Goal: Find specific page/section: Find specific page/section

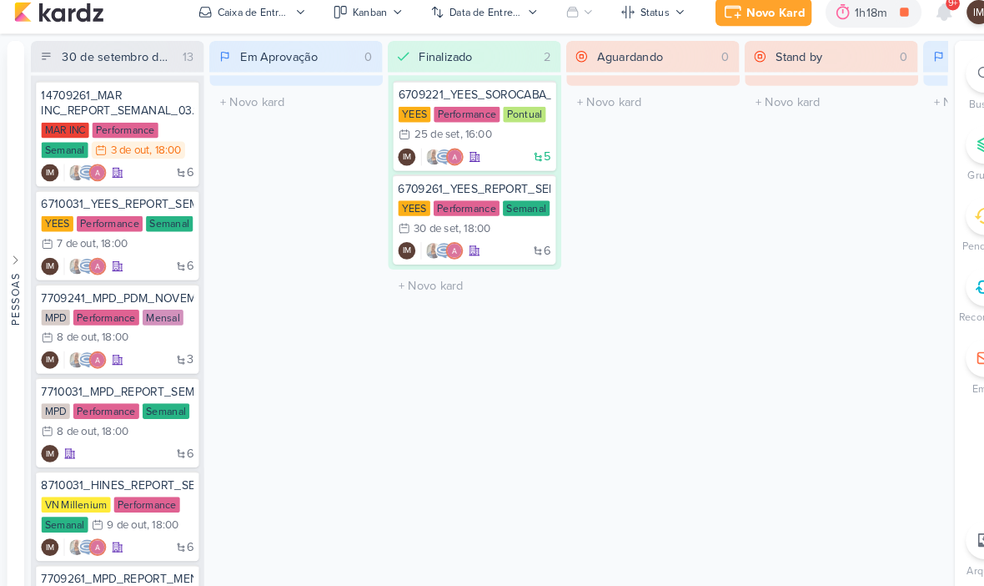
scroll to position [90, 0]
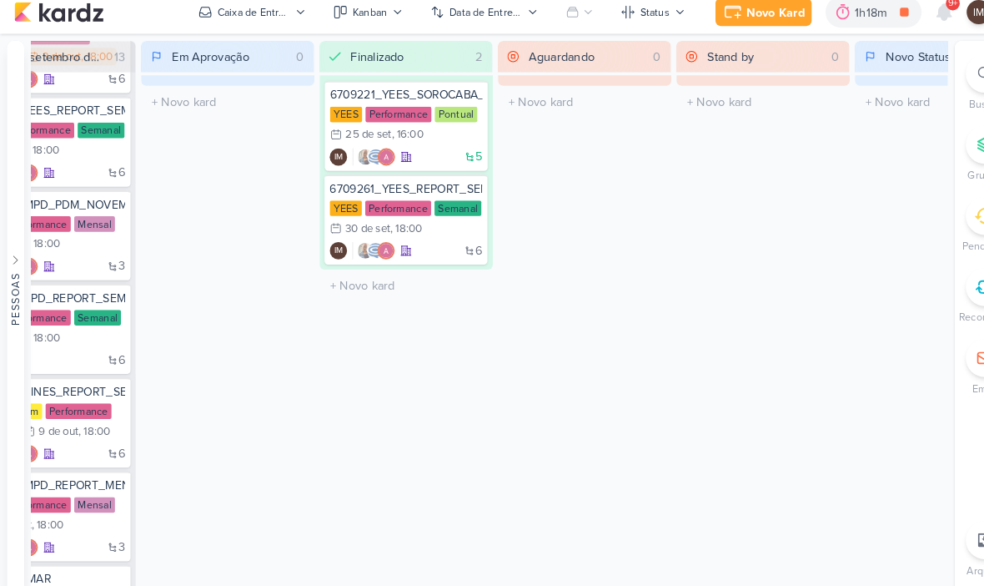
click at [938, 85] on div at bounding box center [948, 80] width 37 height 37
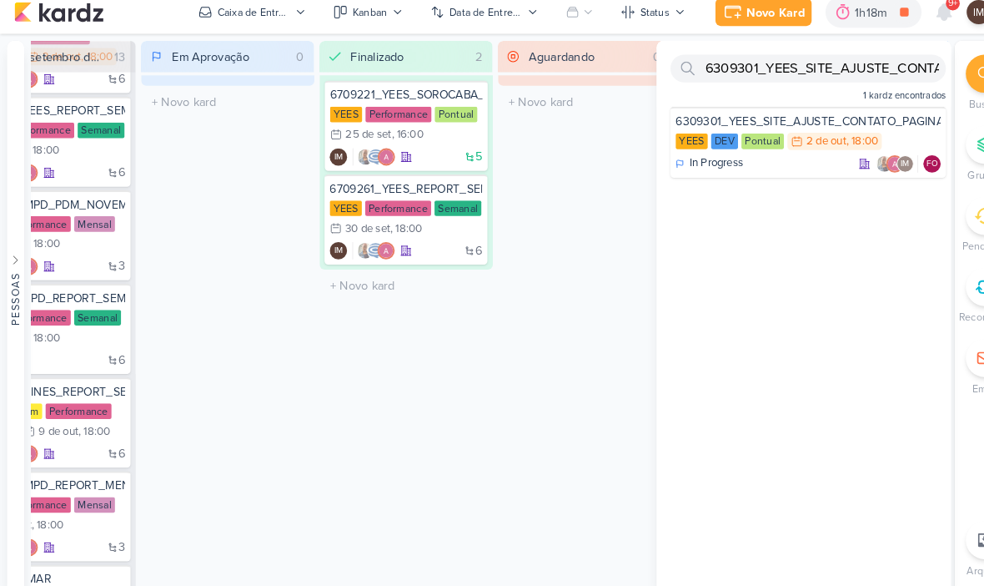
click at [728, 255] on div "6309301_YEES_SITE_AJUSTE_CONTATO_PAGINA_REGIÕES 1 kardz encontrados 6309301_YEE…" at bounding box center [774, 313] width 284 height 530
click at [781, 63] on input "6309301_YEES_SITE_AJUSTE_CONTATO_PAGINA_REGIÕES" at bounding box center [778, 75] width 265 height 27
click at [788, 63] on input "6309301_YEES_SITE_AJUSTE_CONTATO_PAGINA_REGIÕES" at bounding box center [778, 75] width 265 height 27
click at [842, 62] on input "6309301_YEES_SITE_AJUSTE_CONTATO_PAGINA_REGIÕES" at bounding box center [778, 75] width 265 height 27
click at [840, 62] on input "6309301_YEES_SITE_AJUSTE_CONTATO_PAGINA_REGIÕES" at bounding box center [778, 75] width 265 height 27
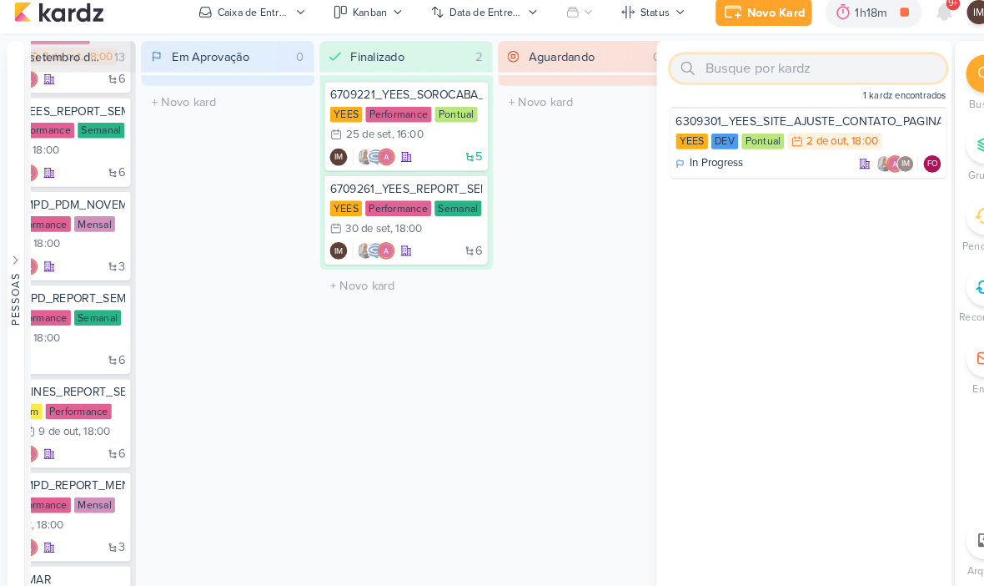
click at [758, 66] on input "text" at bounding box center [778, 75] width 265 height 27
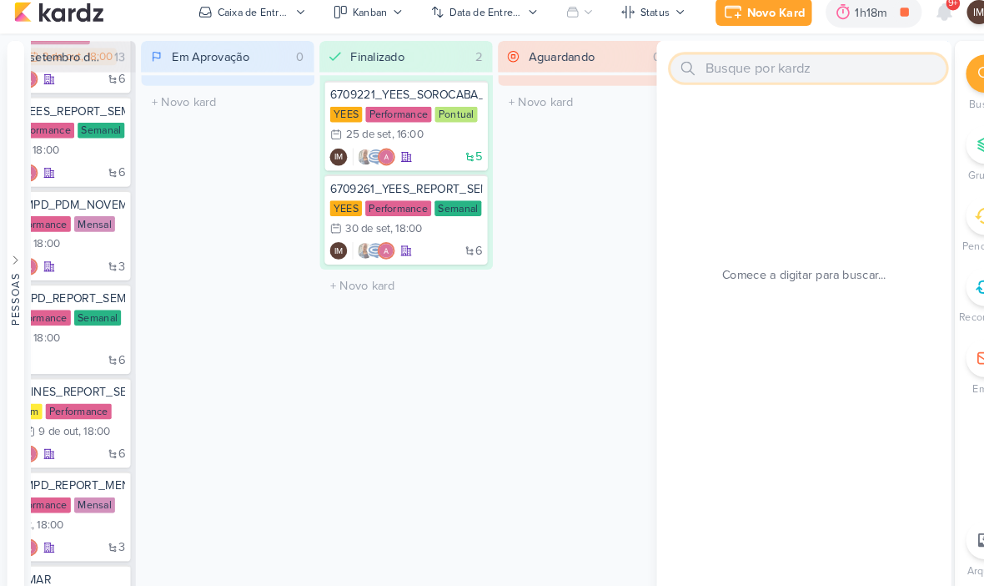
click at [721, 64] on input "text" at bounding box center [778, 75] width 265 height 27
paste input "6709291_YEES_AJUSTES_LINHA_DO_TEMPO_SITE"
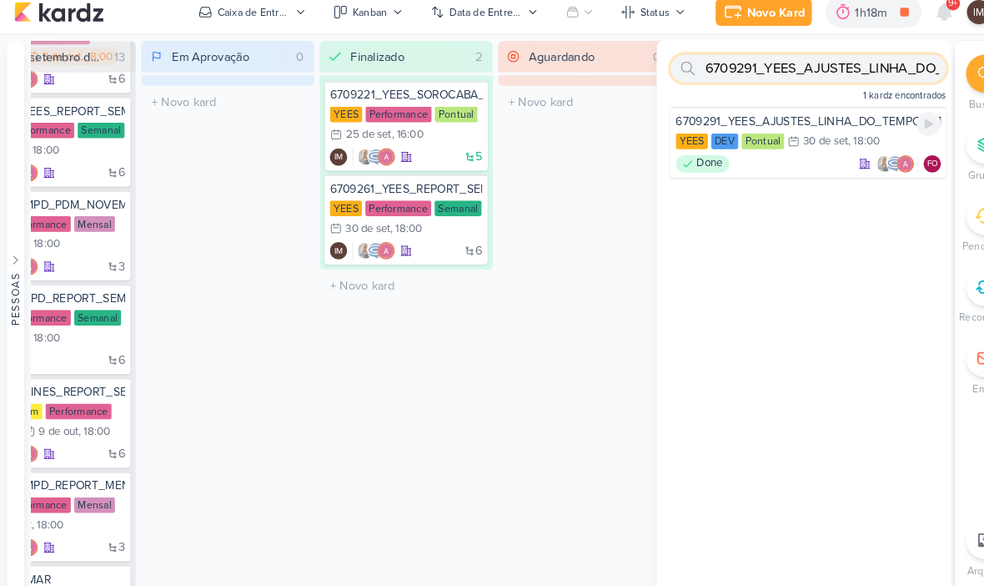
type input "6709291_YEES_AJUSTES_LINHA_DO_TEMPO_SITE"
click at [777, 147] on div "6709291_YEES_AJUSTES_LINHA_DO_TEMPO_SITE [GEOGRAPHIC_DATA] DEV Pontual 30/9 30 …" at bounding box center [778, 146] width 265 height 68
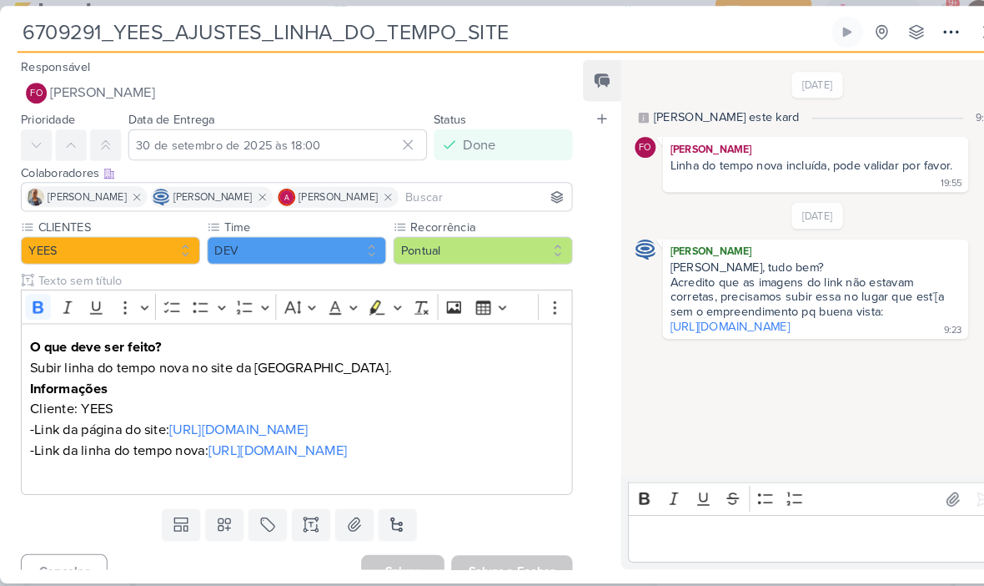
click at [685, 316] on link "[URL][DOMAIN_NAME]" at bounding box center [703, 323] width 115 height 14
click at [334, 451] on link "[URL][DOMAIN_NAME]" at bounding box center [267, 443] width 133 height 17
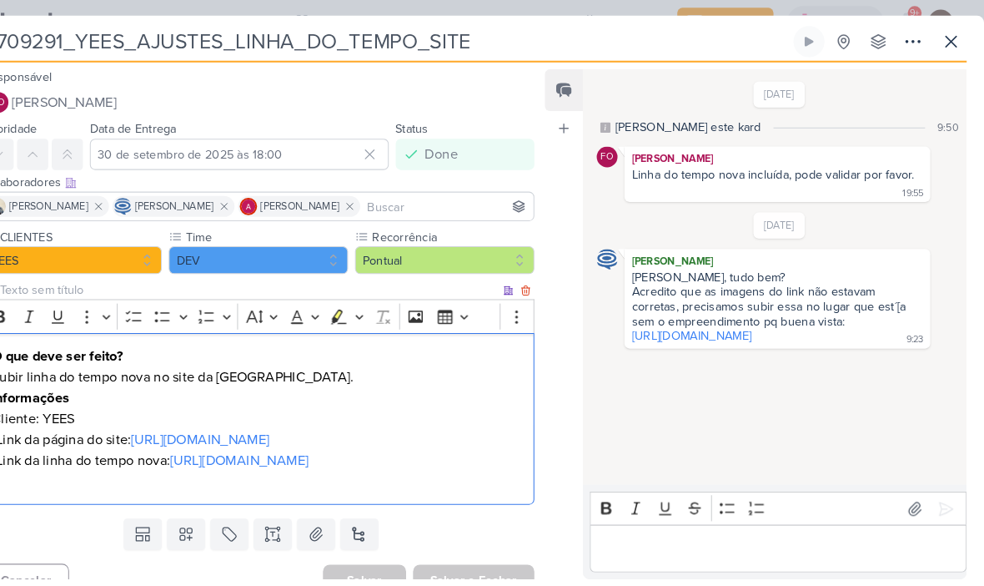
click at [943, 49] on icon at bounding box center [953, 40] width 20 height 20
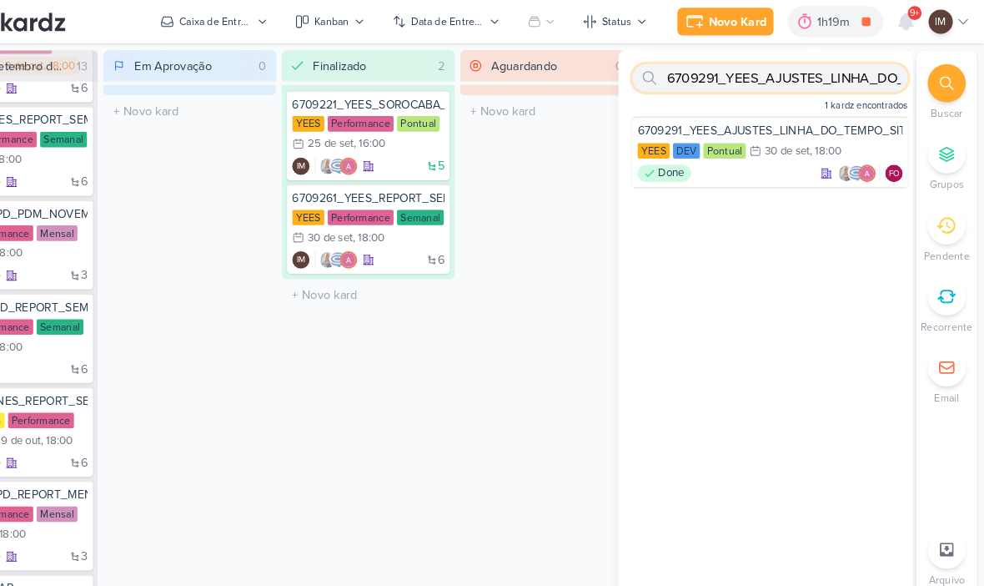
click at [822, 73] on input "6709291_YEES_AJUSTES_LINHA_DO_TEMPO_SITE" at bounding box center [778, 75] width 265 height 27
click at [823, 73] on input "6709291_YEES_AJUSTES_LINHA_DO_TEMPO_SITE" at bounding box center [778, 75] width 265 height 27
click at [823, 75] on input "6709291_YEES_AJUSTES_LINHA_DO_TEMPO_SITE" at bounding box center [778, 75] width 265 height 27
click at [760, 78] on input "6709291_YEES_AJUSTES_LINHA_DO_TEMPO_SITE" at bounding box center [778, 75] width 265 height 27
click at [763, 82] on input "6709291_YEES_AJUSTES_LINHA_DO_TEMPO_SITE" at bounding box center [778, 75] width 265 height 27
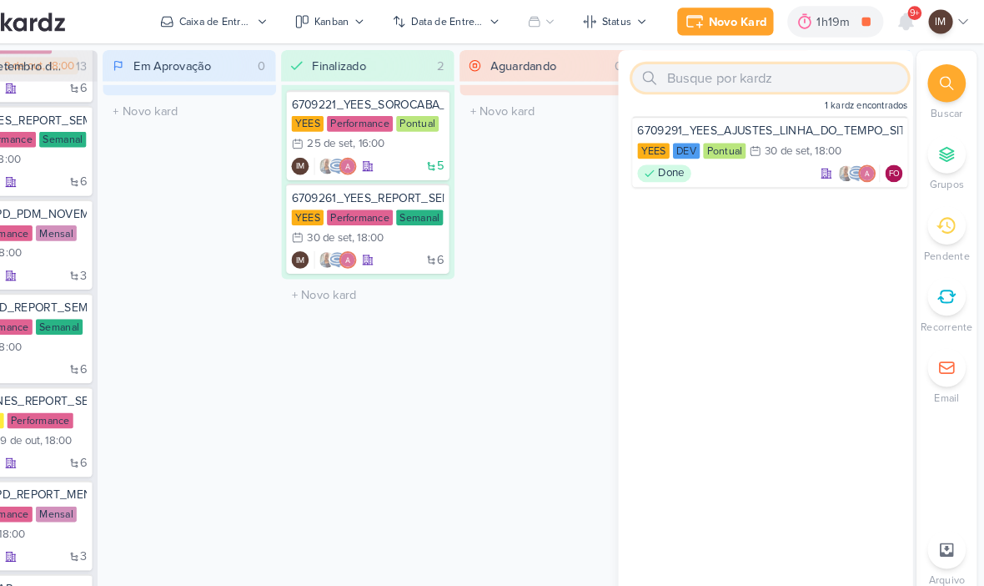
click at [757, 76] on input "text" at bounding box center [778, 75] width 265 height 27
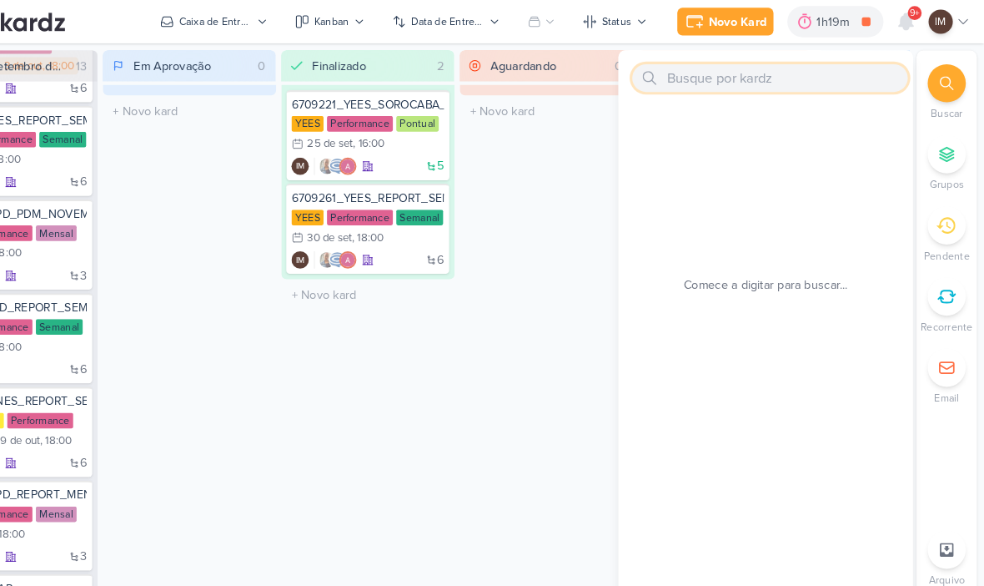
click at [654, 80] on input "text" at bounding box center [778, 75] width 265 height 27
paste input "8709252_HINES_AJUSTES_LOGO_PEÇAS_CARROSSEL"
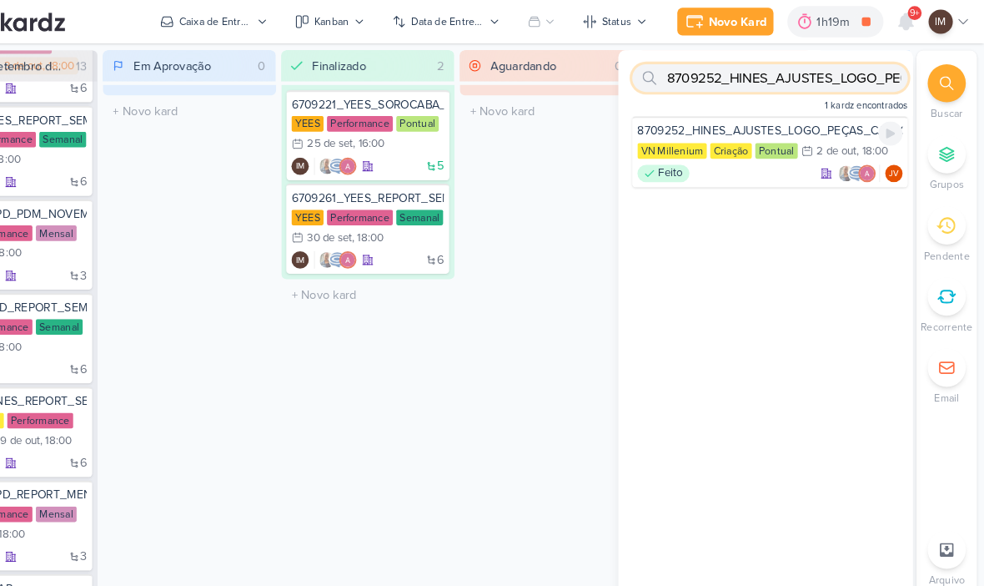
type input "8709252_HINES_AJUSTES_LOGO_PEÇAS_CARROSSEL"
click at [823, 143] on div "2 de out" at bounding box center [842, 145] width 38 height 11
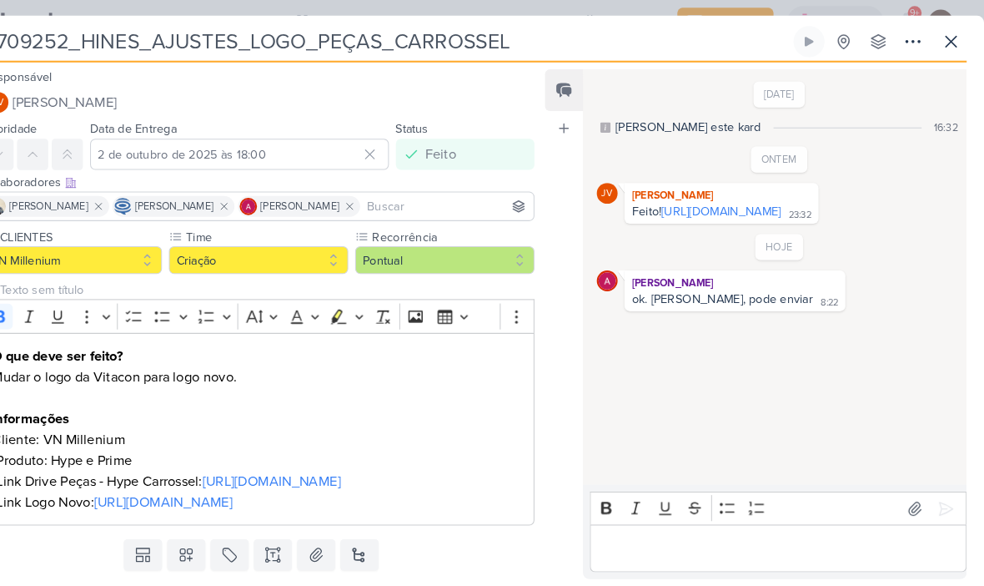
click at [943, 43] on icon at bounding box center [953, 40] width 20 height 20
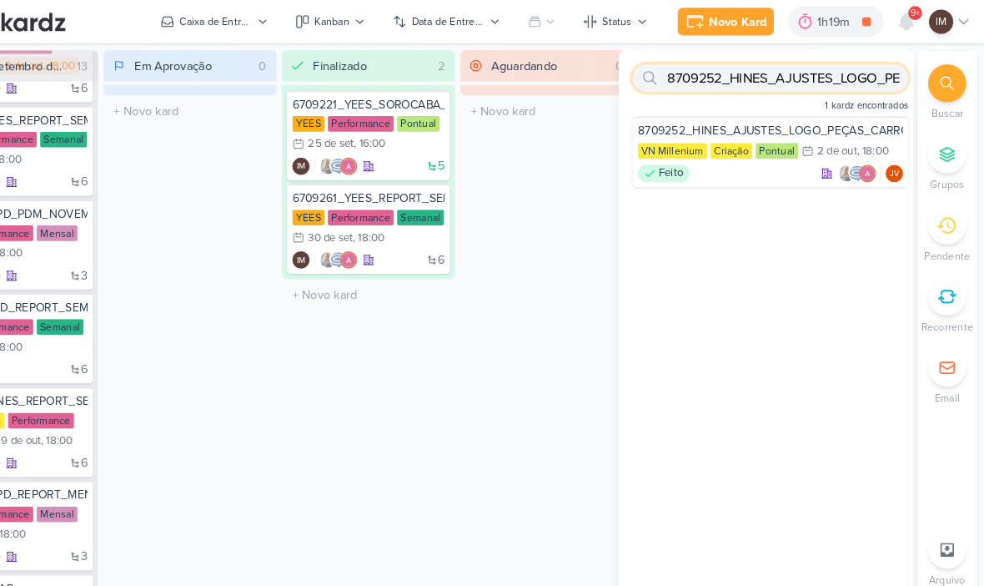
click at [828, 78] on input "8709252_HINES_AJUSTES_LOGO_PEÇAS_CARROSSEL" at bounding box center [778, 75] width 265 height 27
click at [827, 79] on input "8709252_HINES_AJUSTES_LOGO_PEÇAS_CARROSSEL" at bounding box center [778, 75] width 265 height 27
click at [765, 74] on input "text" at bounding box center [778, 75] width 265 height 27
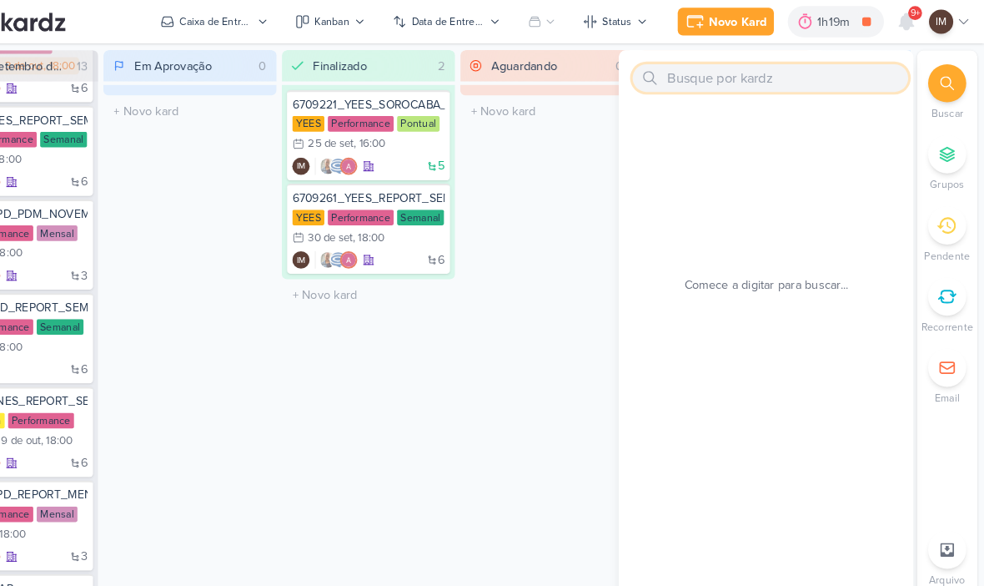
click at [660, 83] on input "text" at bounding box center [778, 75] width 265 height 27
paste input "6309291_YEES_AJUSTES_LOGO_SITE"
type input "6309291_YEES_AJUSTES_LOGO_SITE"
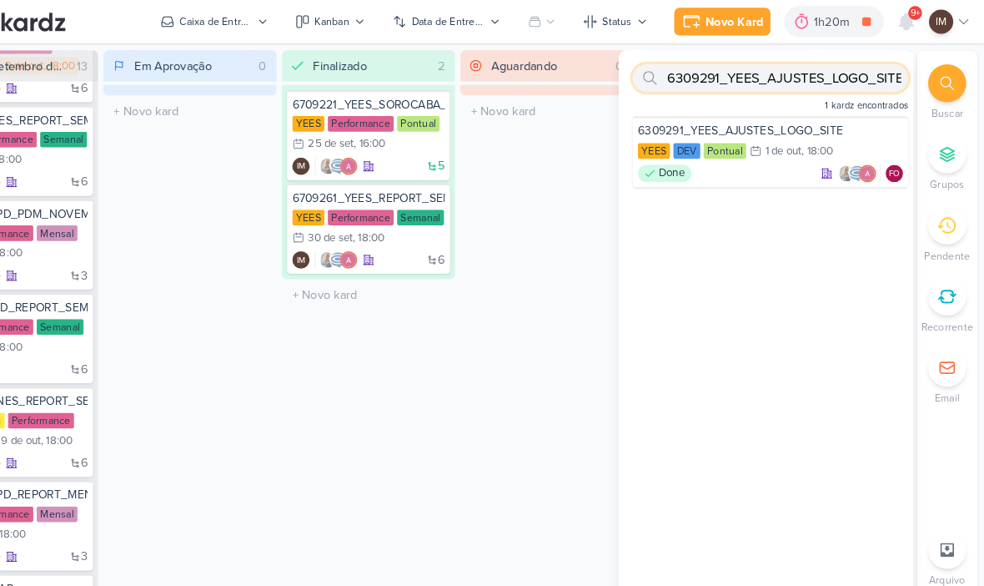
click at [731, 71] on input "6309291_YEES_AJUSTES_LOGO_SITE" at bounding box center [778, 75] width 265 height 27
click at [736, 70] on input "6309291_YEES_AJUSTES_LOGO_SITE" at bounding box center [778, 75] width 265 height 27
click at [725, 78] on input "text" at bounding box center [778, 75] width 265 height 27
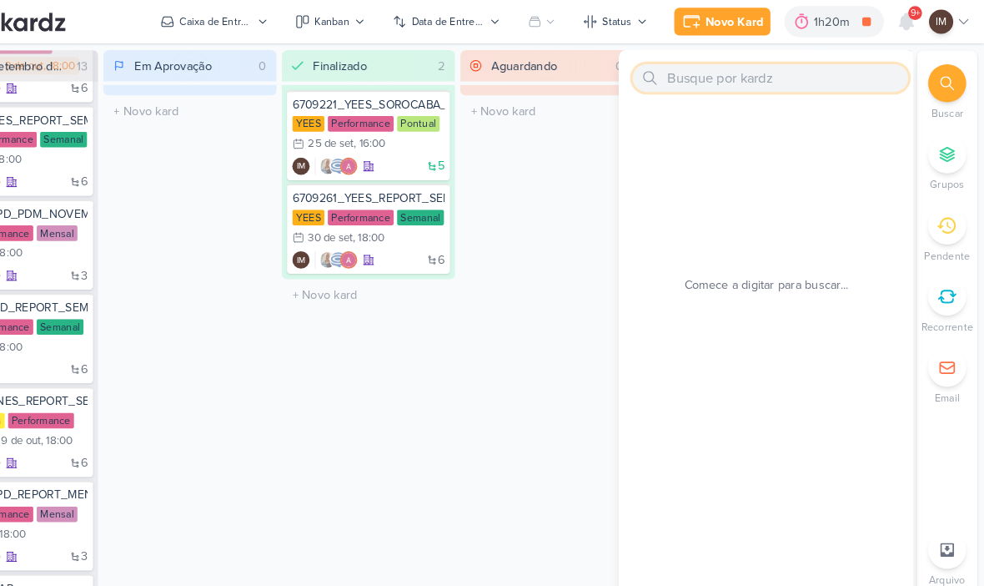
click at [661, 76] on input "text" at bounding box center [778, 75] width 265 height 27
paste input "14709292_MAR INC_SUBLIME_JARDINS_SUBIR_CAMPANHA_REMARKETING_PARA_SITE"
type input "14709292_MAR INC_SUBLIME_JARDINS_SUBIR_CAMPANHA_REMARKETING_PARA_SITE"
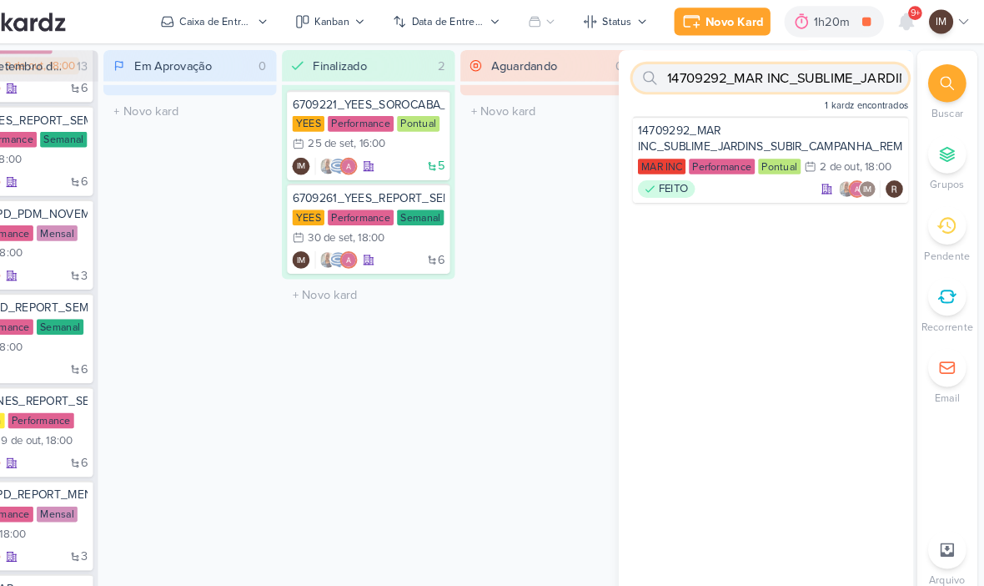
click at [819, 80] on input "14709292_MAR INC_SUBLIME_JARDINS_SUBIR_CAMPANHA_REMARKETING_PARA_SITE" at bounding box center [778, 75] width 265 height 27
click at [813, 73] on input "14709292_MAR INC_SUBLIME_JARDINS_SUBIR_CAMPANHA_REMARKETING_PARA_SITE" at bounding box center [778, 75] width 265 height 27
click at [806, 83] on input "14709292_MAR INC_SUBLIME_JARDINS_SUBIR_CAMPANHA_REMARKETING_PARA_SITE" at bounding box center [778, 75] width 265 height 27
click at [740, 65] on input "text" at bounding box center [778, 75] width 265 height 27
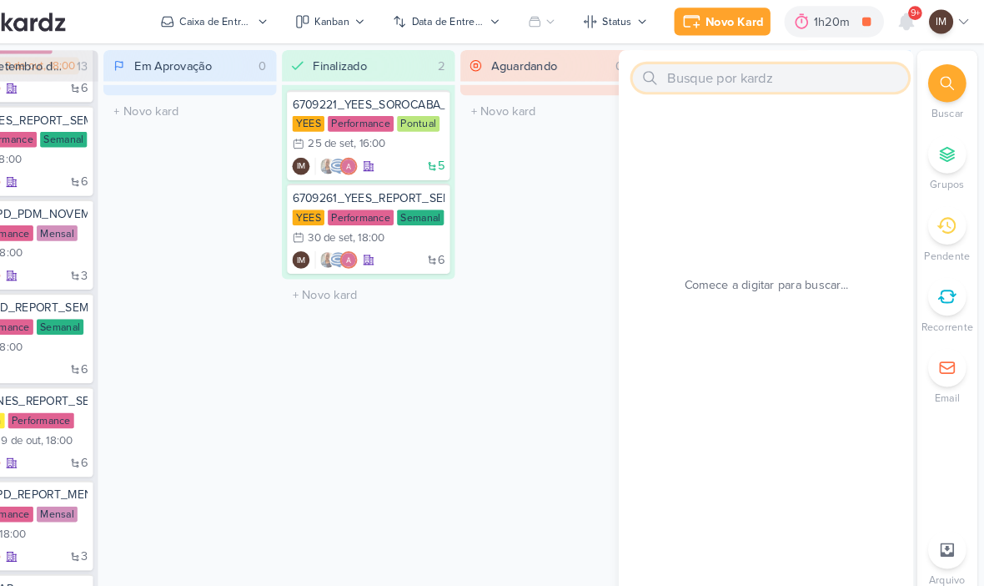
click at [737, 81] on input "text" at bounding box center [778, 75] width 265 height 27
paste input "6309301_YEES_SITE_AJUSTE_CONTATO_PAGINA_REGIÕES"
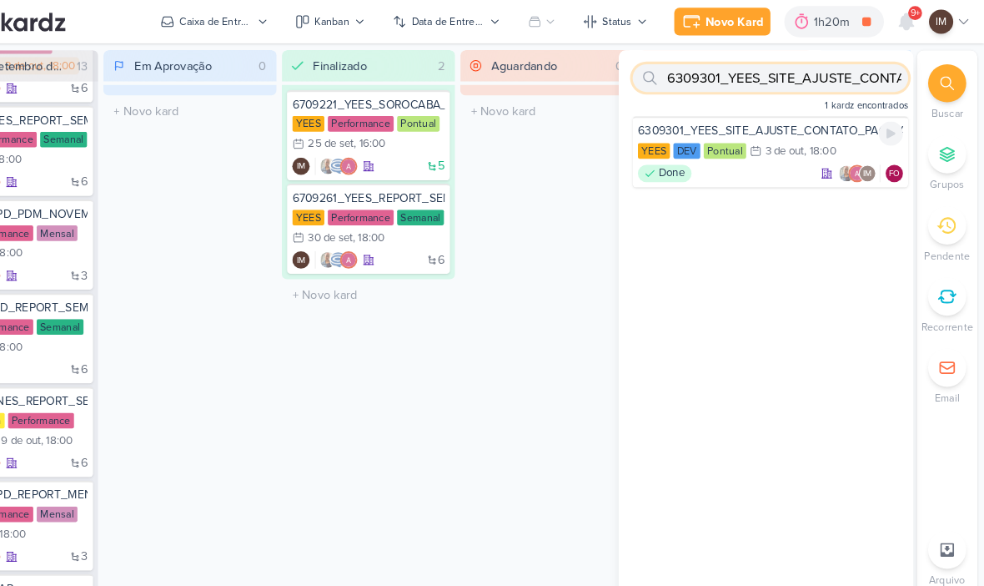
type input "6309301_YEES_SITE_AJUSTE_CONTATO_PAGINA_REGIÕES"
click at [751, 162] on div "Done IM FO" at bounding box center [778, 166] width 255 height 17
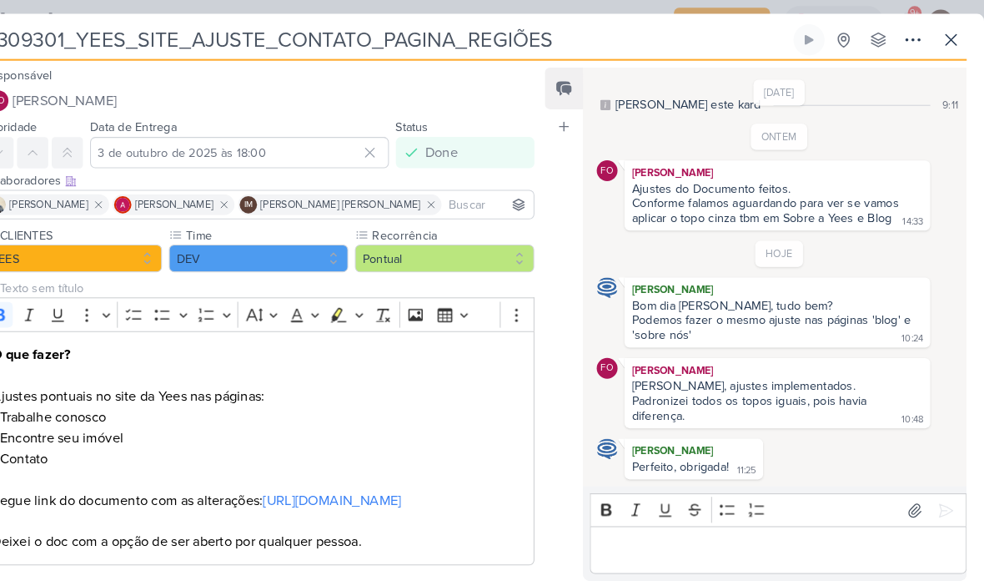
scroll to position [20, 0]
click at [943, 46] on icon at bounding box center [953, 38] width 20 height 20
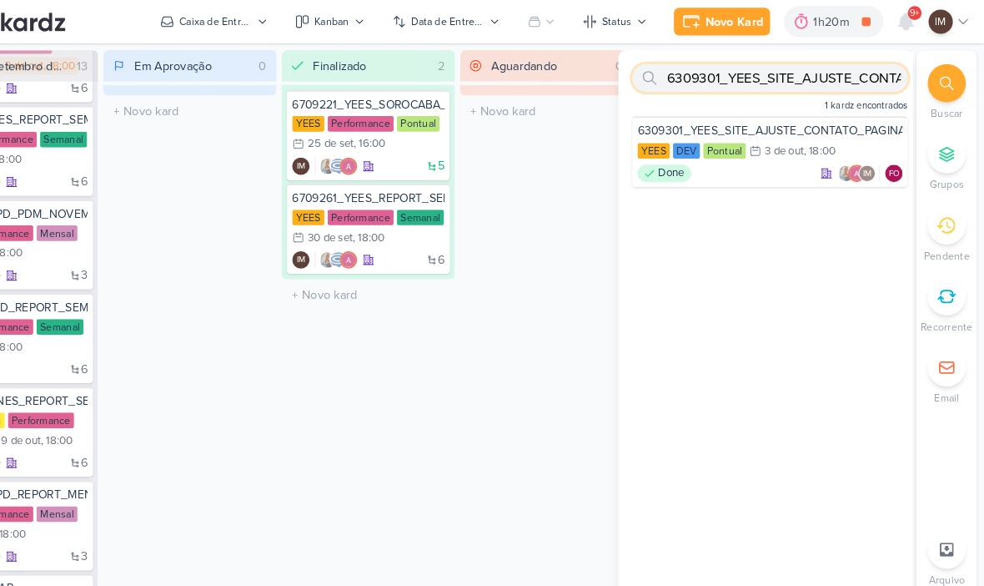
click at [816, 79] on input "6309301_YEES_SITE_AJUSTE_CONTATO_PAGINA_REGIÕES" at bounding box center [778, 75] width 265 height 27
click at [816, 67] on input "6309301_YEES_SITE_AJUSTE_CONTATO_PAGINA_REGIÕES" at bounding box center [778, 75] width 265 height 27
click at [816, 73] on input "6309301_YEES_SITE_AJUSTE_CONTATO_PAGINA_REGIÕES" at bounding box center [778, 75] width 265 height 27
click at [819, 85] on input "6309301_YEES_SITE_AJUSTE_CONTATO_PAGINA_REGIÕES" at bounding box center [778, 75] width 265 height 27
click at [739, 78] on input "text" at bounding box center [778, 75] width 265 height 27
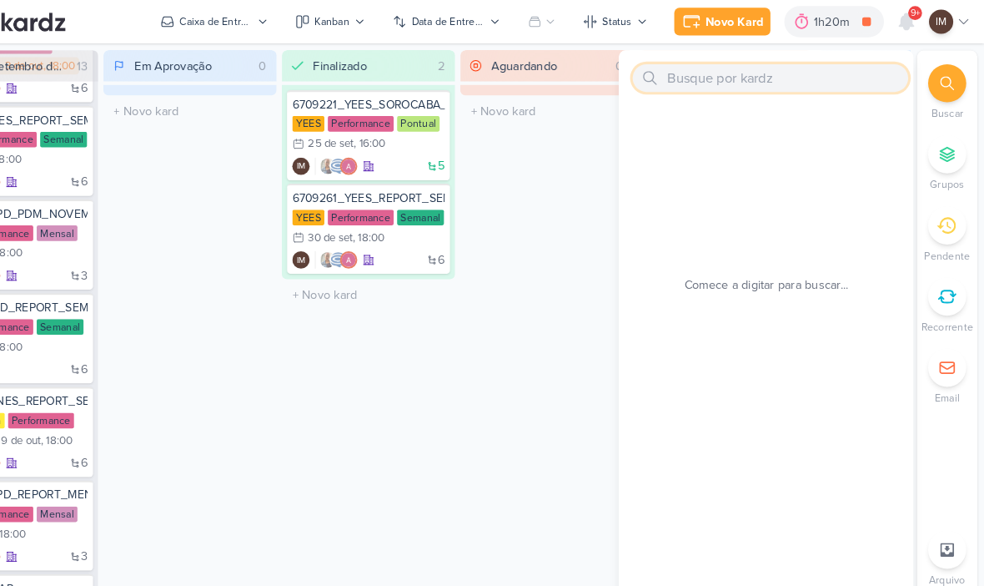
click at [705, 76] on input "text" at bounding box center [778, 75] width 265 height 27
paste input "7409171_MPD_ANDROMEDA_DESDOBRAMENTO_PLANTAS"
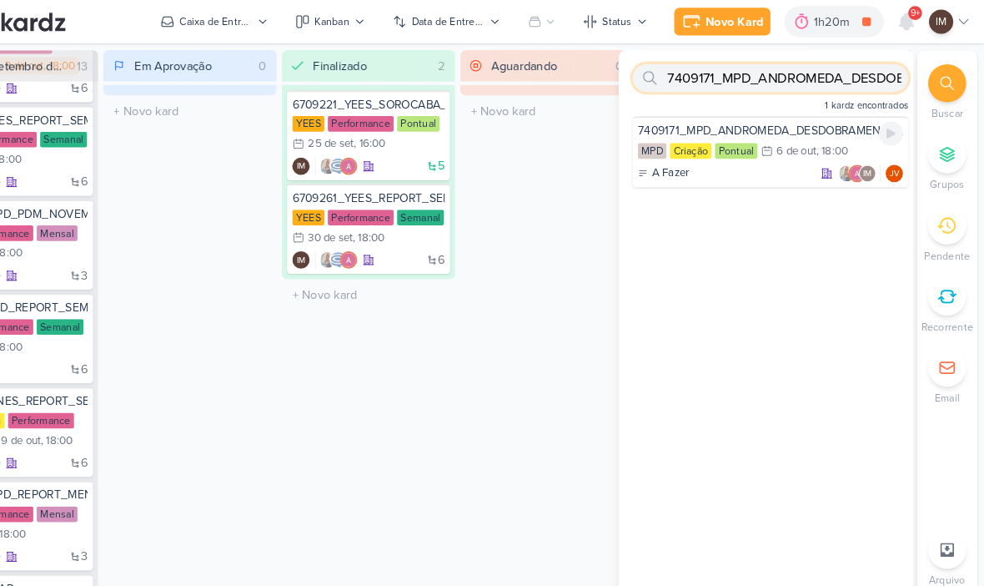
type input "7409171_MPD_ANDROMEDA_DESDOBRAMENTO_PLANTAS"
click at [792, 130] on div "7409171_MPD_ANDROMEDA_DESDOBRAMENTO_PLANTAS" at bounding box center [778, 125] width 255 height 15
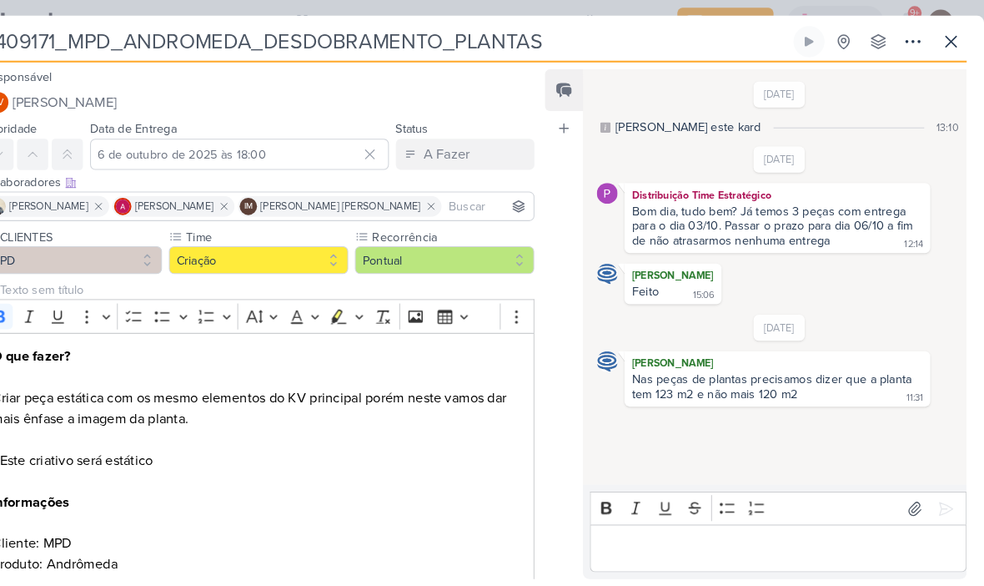
click at [943, 47] on icon at bounding box center [953, 40] width 20 height 20
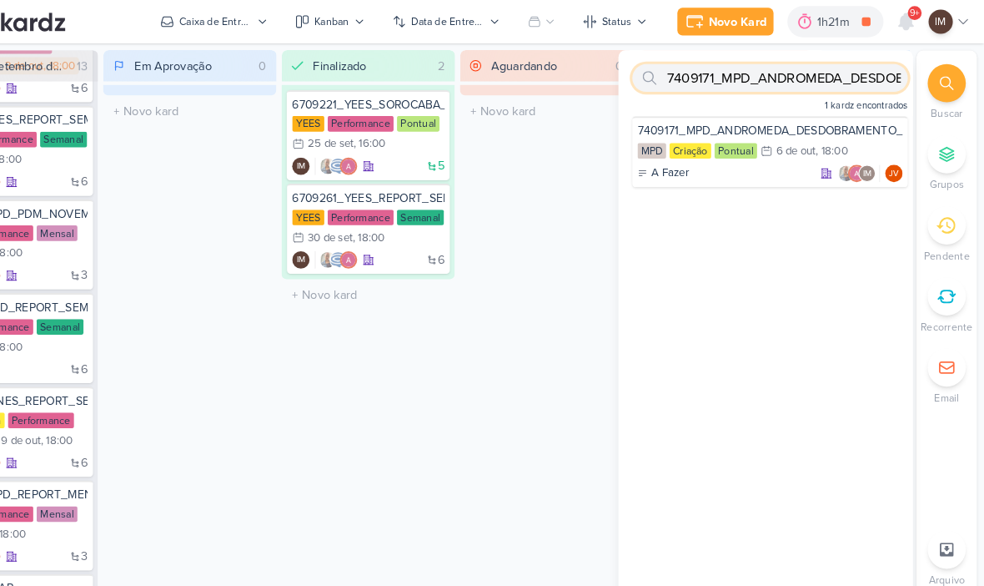
click at [822, 71] on input "7409171_MPD_ANDROMEDA_DESDOBRAMENTO_PLANTAS" at bounding box center [778, 75] width 265 height 27
click at [819, 70] on input "7409171_MPD_ANDROMEDA_DESDOBRAMENTO_PLANTAS" at bounding box center [778, 75] width 265 height 27
click at [821, 73] on input "7409171_MPD_ANDROMEDA_DESDOBRAMENTO_PLANTAS" at bounding box center [778, 75] width 265 height 27
click at [791, 86] on input "text" at bounding box center [778, 75] width 265 height 27
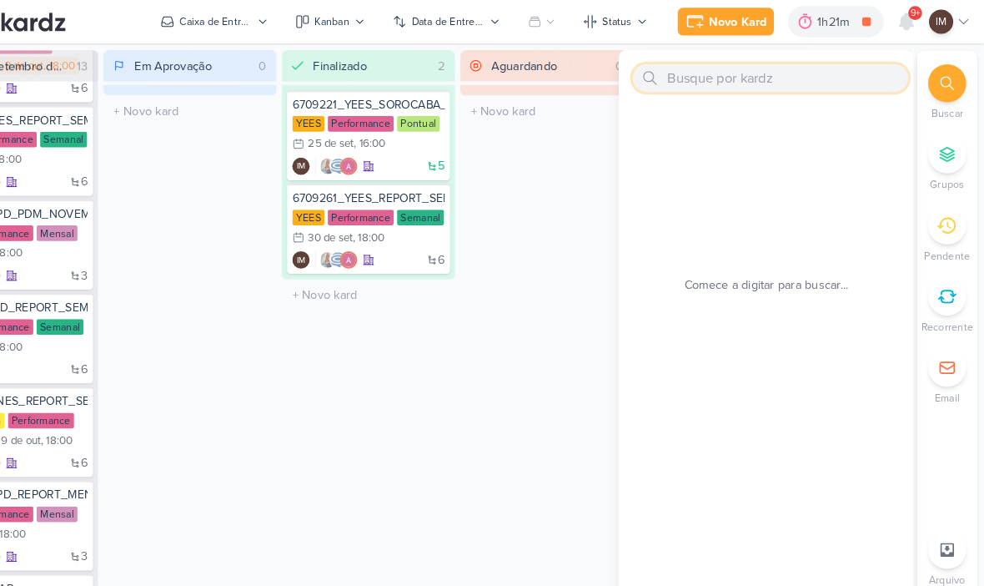
click at [790, 69] on input "text" at bounding box center [778, 75] width 265 height 27
paste input "7409172_MPD_ANDROMEDA_DESDOBRAMENTO_INSTITUCIONAL_LOCALIZAÇÃO"
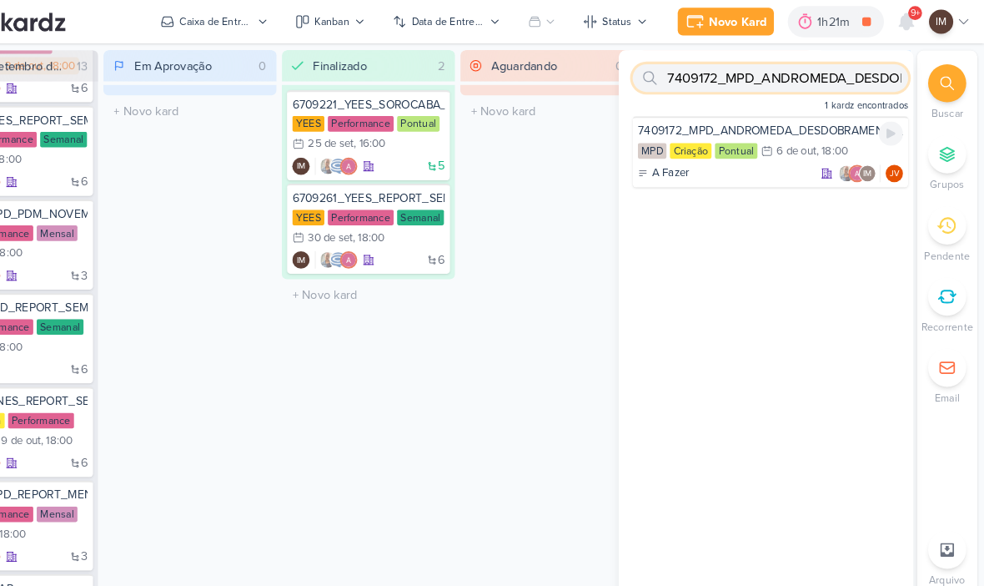
type input "7409172_MPD_ANDROMEDA_DESDOBRAMENTO_INSTITUCIONAL_LOCALIZAÇÃO"
click at [784, 146] on div "6 de out" at bounding box center [803, 145] width 38 height 11
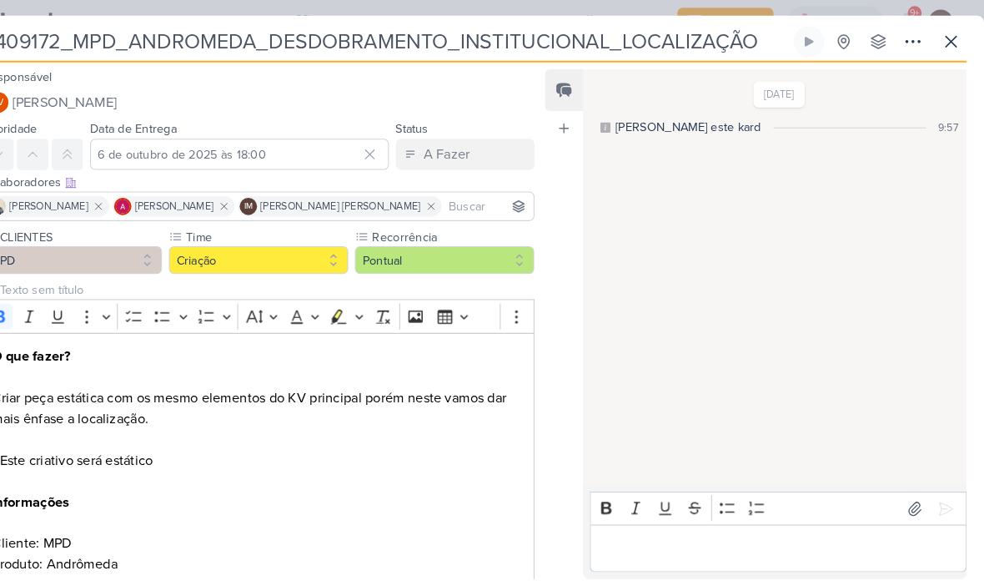
click at [938, 28] on button at bounding box center [953, 40] width 30 height 30
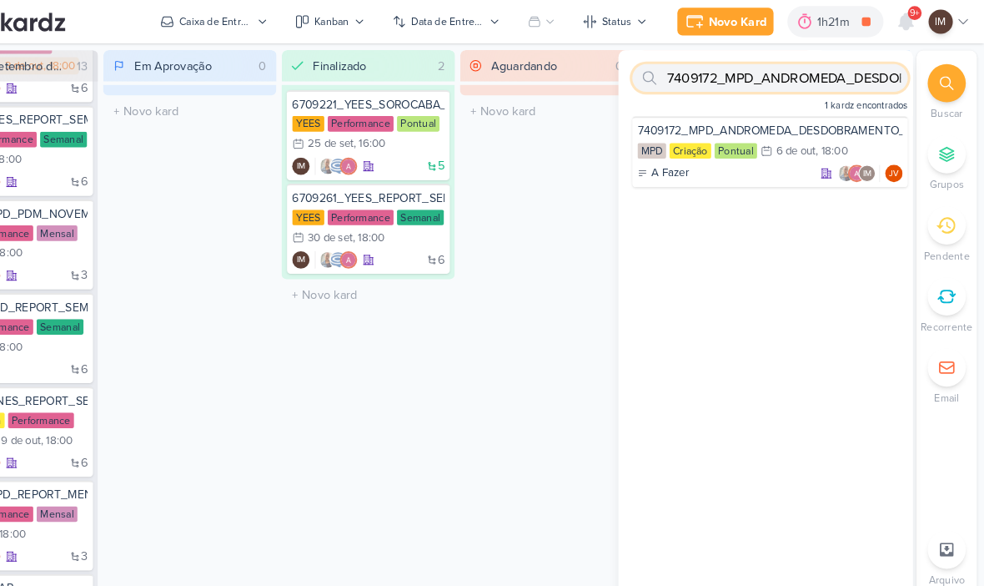
click at [789, 73] on input "7409172_MPD_ANDROMEDA_DESDOBRAMENTO_INSTITUCIONAL_LOCALIZAÇÃO" at bounding box center [778, 75] width 265 height 27
click at [790, 71] on input "7409172_MPD_ANDROMEDA_DESDOBRAMENTO_INSTITUCIONAL_LOCALIZAÇÃO" at bounding box center [778, 75] width 265 height 27
click at [755, 84] on input "text" at bounding box center [778, 75] width 265 height 27
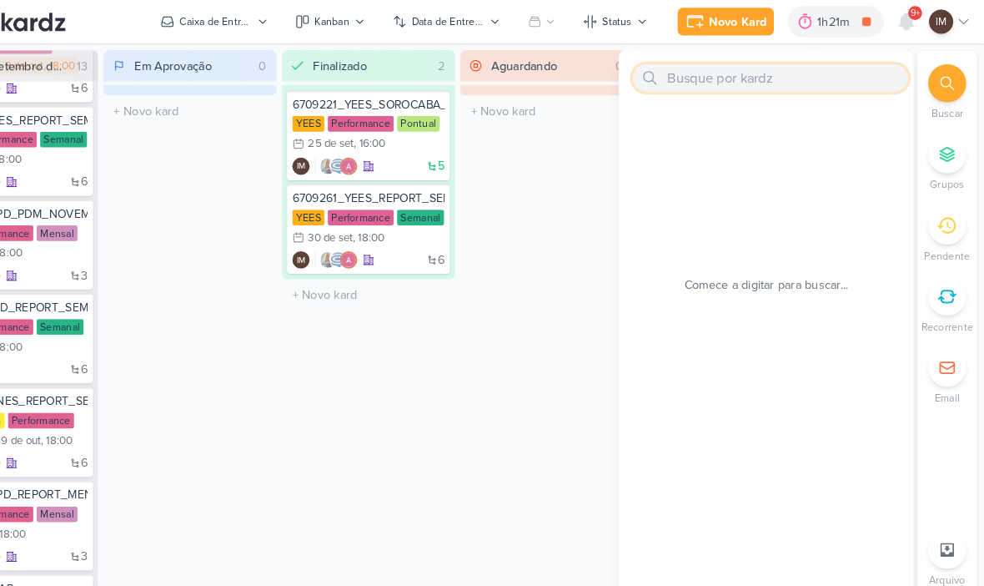
click at [674, 79] on input "text" at bounding box center [778, 75] width 265 height 27
paste input "14709301_MAR INC_SUBLIME_JARDINS_AJUSTE_PDM_OUTUBRO"
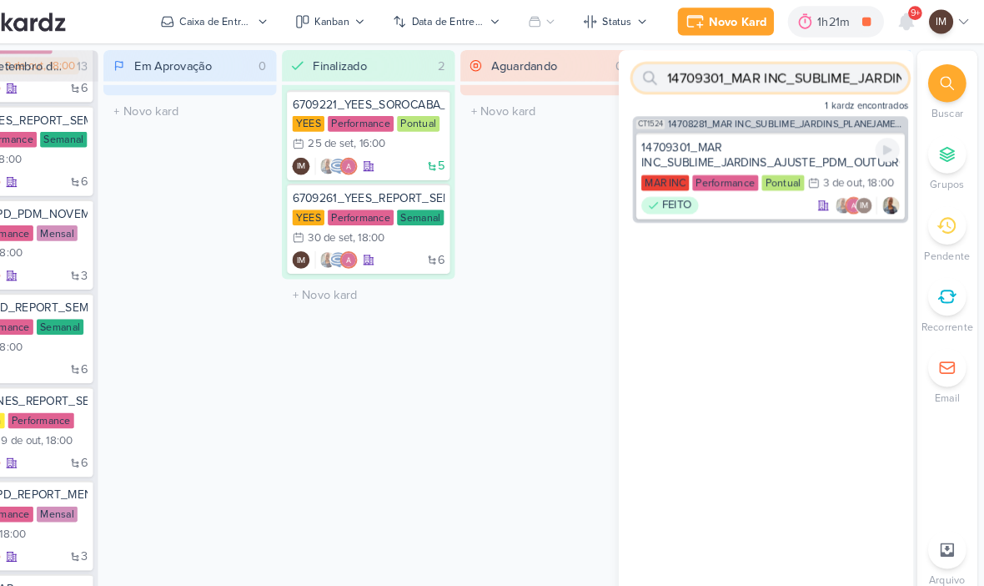
type input "14709301_MAR INC_SUBLIME_JARDINS_AJUSTE_PDM_OUTUBRO"
click at [769, 148] on div "14709301_MAR INC_SUBLIME_JARDINS_AJUSTE_PDM_OUTUBRO" at bounding box center [778, 149] width 249 height 30
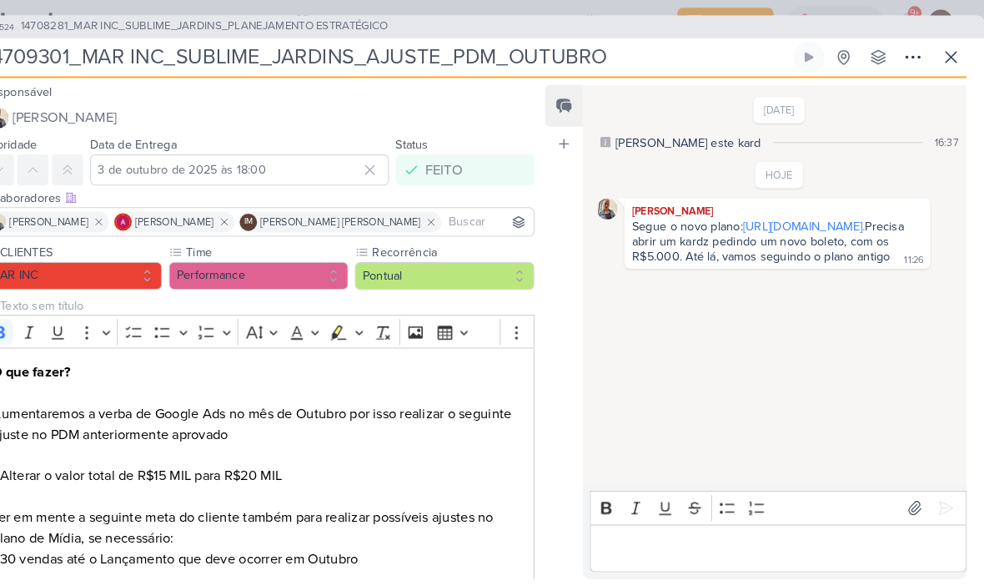
click at [938, 69] on button at bounding box center [953, 55] width 30 height 30
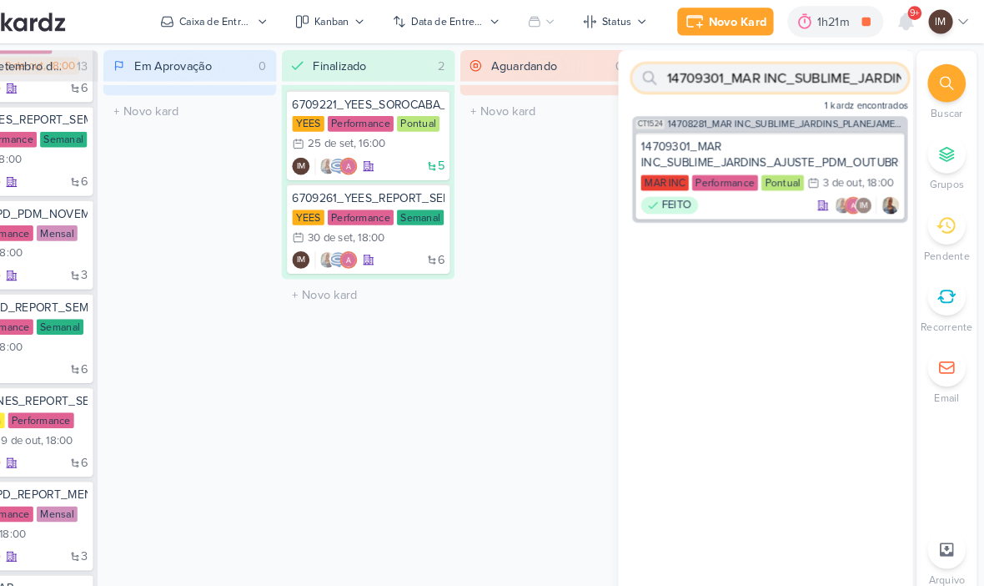
click at [838, 83] on input "14709301_MAR INC_SUBLIME_JARDINS_AJUSTE_PDM_OUTUBRO" at bounding box center [778, 75] width 265 height 27
click at [838, 79] on input "14709301_MAR INC_SUBLIME_JARDINS_AJUSTE_PDM_OUTUBRO" at bounding box center [778, 75] width 265 height 27
click at [839, 81] on input "14709301_MAR INC_SUBLIME_JARDINS_AJUSTE_PDM_OUTUBRO" at bounding box center [778, 75] width 265 height 27
click at [840, 75] on input "14709301_MAR INC_SUBLIME_JARDINS_AJUSTE_PDM_OUTUBRO" at bounding box center [778, 75] width 265 height 27
click at [788, 78] on input "14709301_MAR INC_SUBLIME_JARDINS_AJUSTE_PDM_OUTUBRO" at bounding box center [778, 75] width 265 height 27
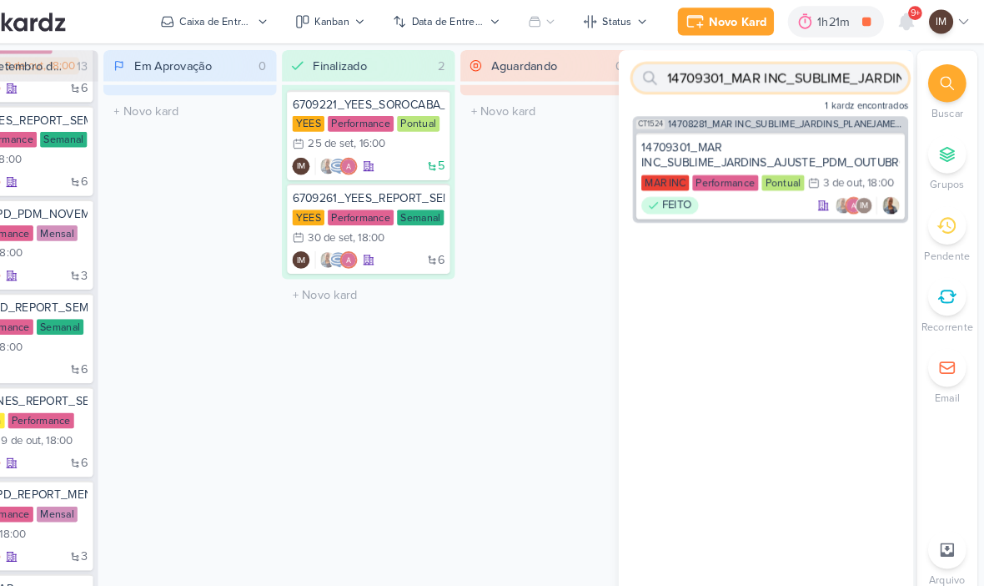
click at [792, 73] on input "14709301_MAR INC_SUBLIME_JARDINS_AJUSTE_PDM_OUTUBRO" at bounding box center [778, 75] width 265 height 27
click at [716, 86] on input "14709301_MAR INC_SUBLIME_JARDINS_AJUSTE_PDM_OUTUBRO" at bounding box center [778, 75] width 265 height 27
click at [720, 84] on input "14709301_MAR INC_SUBLIME_JARDINS_AJUSTE_PDM_OUTUBRO" at bounding box center [778, 75] width 265 height 27
click at [724, 81] on input "14709301_MAR INC_SUBLIME_JARDINS_AJUSTE_PDM_OUTUBRO" at bounding box center [778, 75] width 265 height 27
click at [651, 76] on input "14709301_MAR INC_SUBLIME_JARDINS_AJUSTE_PDM_OUTUBRO" at bounding box center [778, 75] width 265 height 27
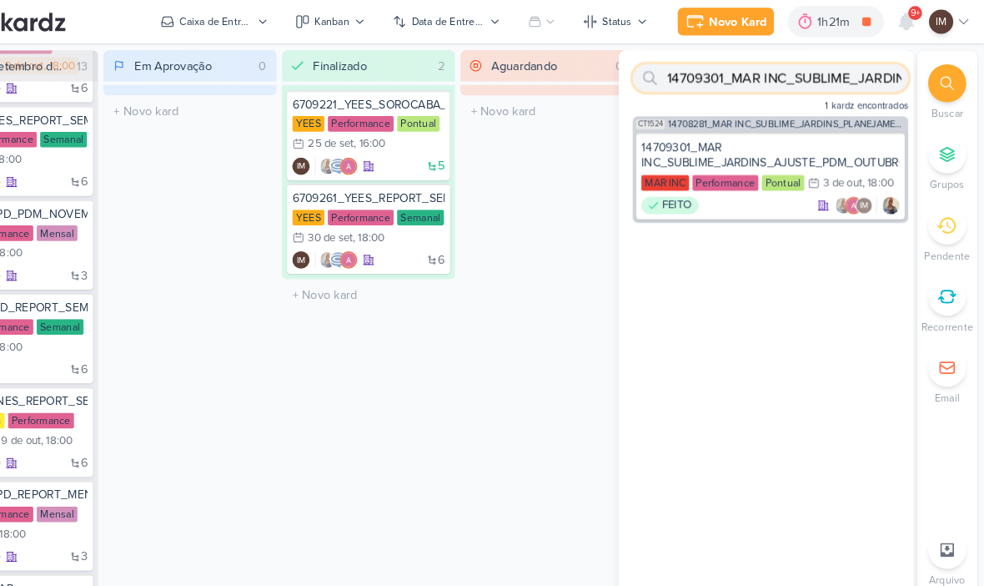
click at [660, 70] on input "14709301_MAR INC_SUBLIME_JARDINS_AJUSTE_PDM_OUTUBRO" at bounding box center [778, 75] width 265 height 27
click at [664, 66] on input "14709301_MAR INC_SUBLIME_JARDINS_AJUSTE_PDM_OUTUBRO" at bounding box center [778, 75] width 265 height 27
click at [686, 86] on input "text" at bounding box center [778, 75] width 265 height 27
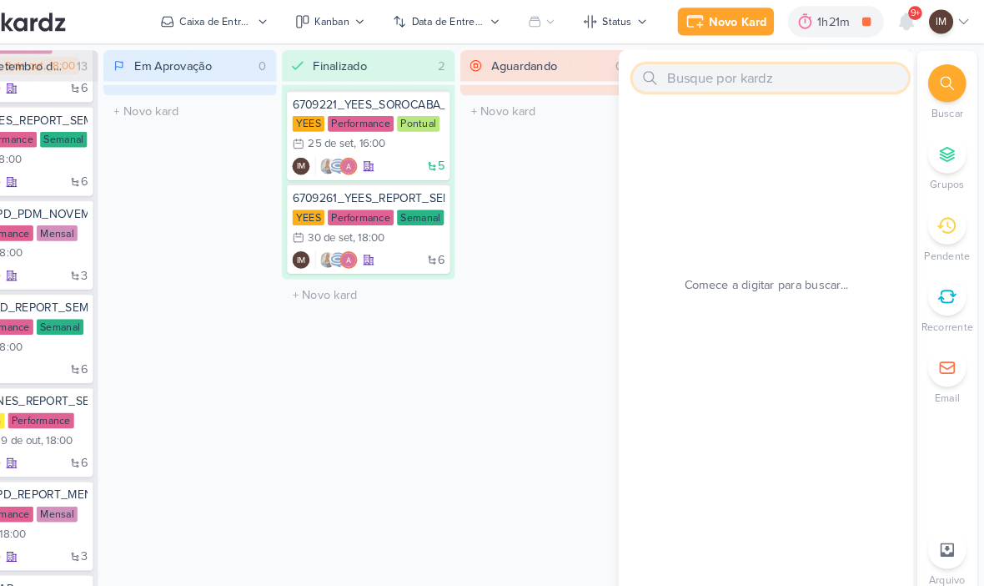
click at [656, 73] on input "text" at bounding box center [778, 75] width 265 height 27
paste input "14709302_MAR INC_AJUSTE_GOOGLE_ADS_CAMPANHAS"
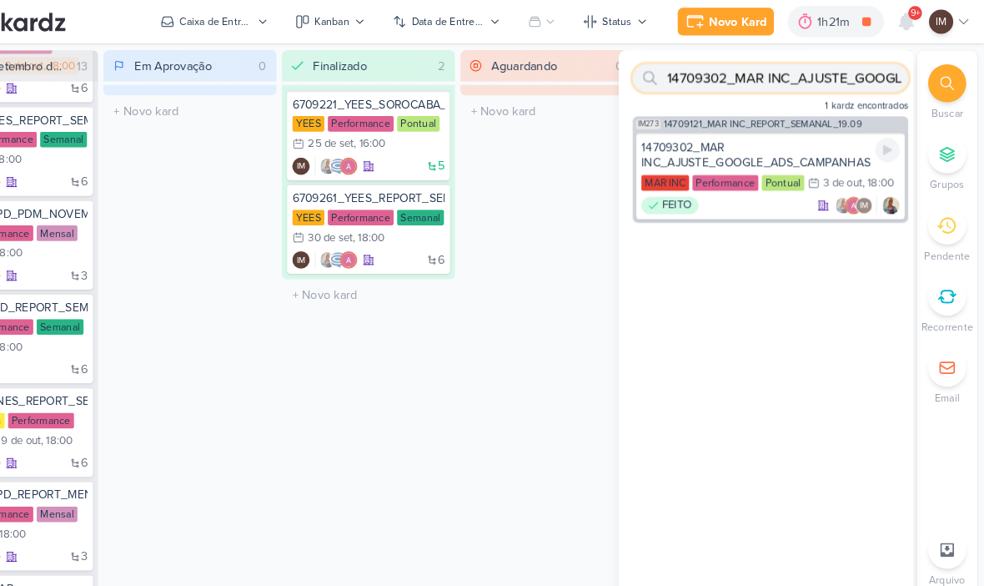
type input "14709302_MAR INC_AJUSTE_GOOGLE_ADS_CAMPANHAS"
click at [736, 144] on div "14709302_MAR INC_AJUSTE_GOOGLE_ADS_CAMPANHAS" at bounding box center [778, 149] width 249 height 30
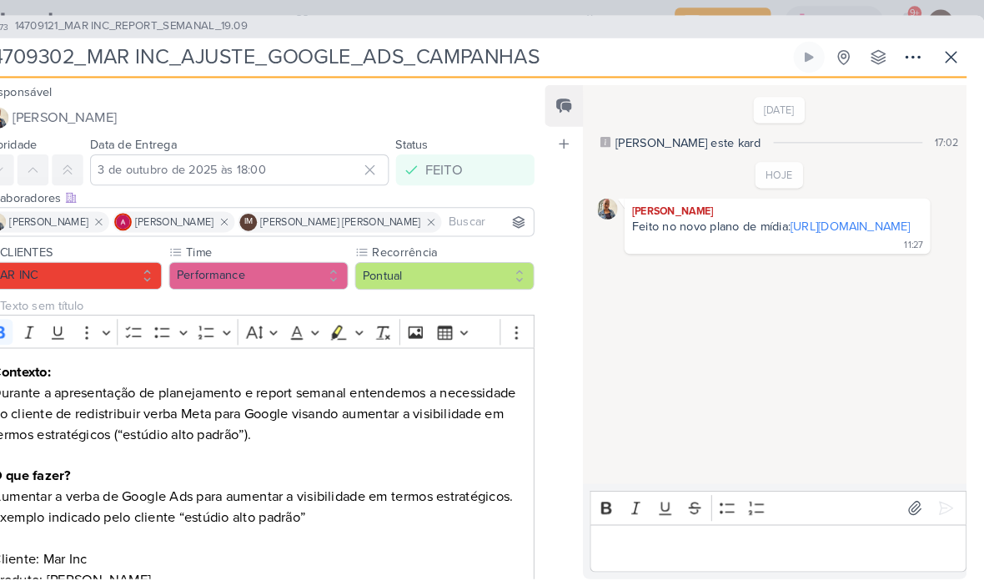
click at [943, 53] on icon at bounding box center [953, 55] width 20 height 20
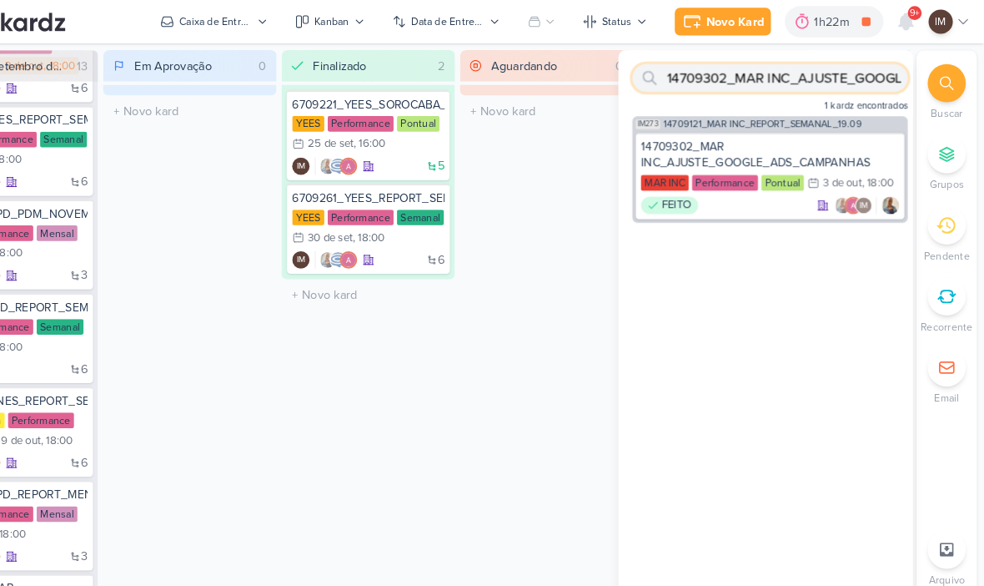
click at [681, 73] on input "14709302_MAR INC_AJUSTE_GOOGLE_ADS_CAMPANHAS" at bounding box center [778, 75] width 265 height 27
click at [688, 71] on input "14709302_MAR INC_AJUSTE_GOOGLE_ADS_CAMPANHAS" at bounding box center [778, 75] width 265 height 27
click at [701, 65] on input "14709302_MAR INC_AJUSTE_GOOGLE_ADS_CAMPANHAS" at bounding box center [778, 75] width 265 height 27
